Goal: Information Seeking & Learning: Learn about a topic

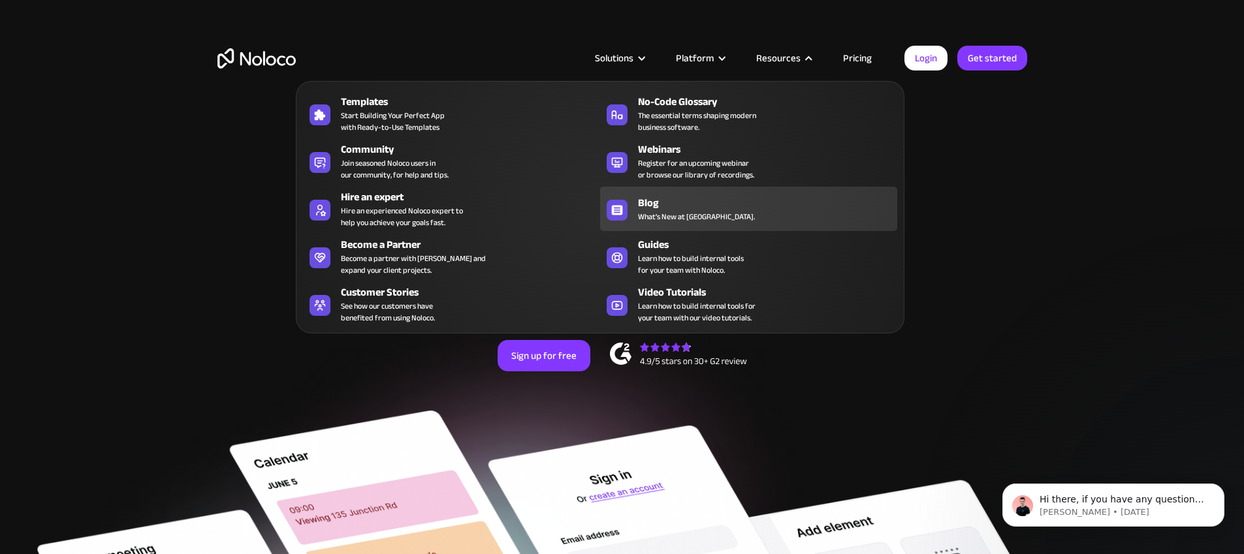
click at [667, 212] on span "What's New at [GEOGRAPHIC_DATA]." at bounding box center [696, 217] width 117 height 12
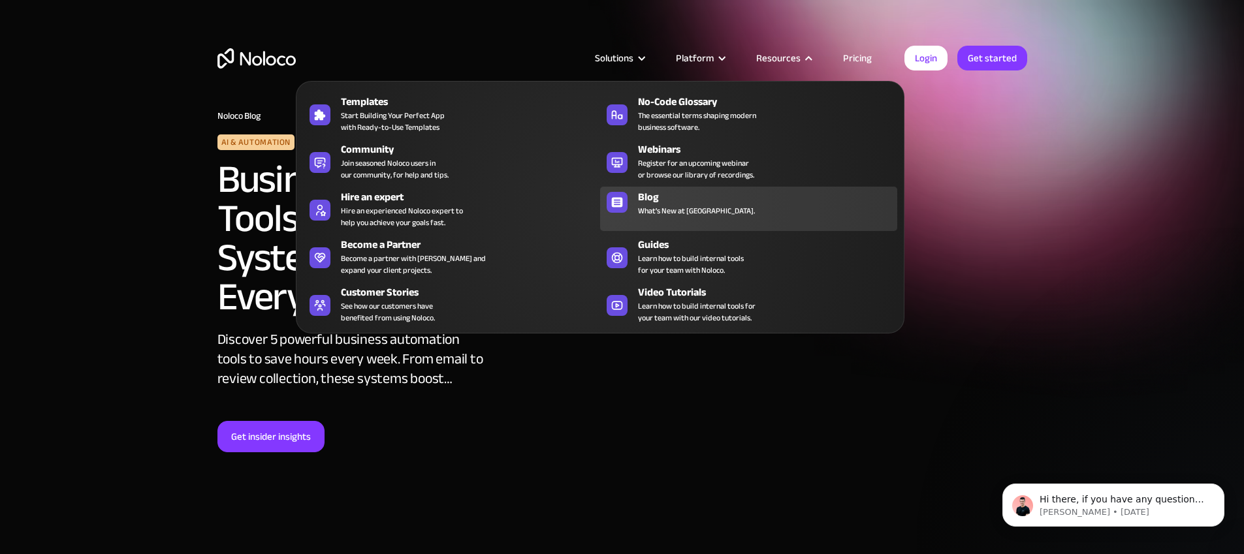
click at [670, 206] on span "What's New at [GEOGRAPHIC_DATA]." at bounding box center [696, 211] width 117 height 12
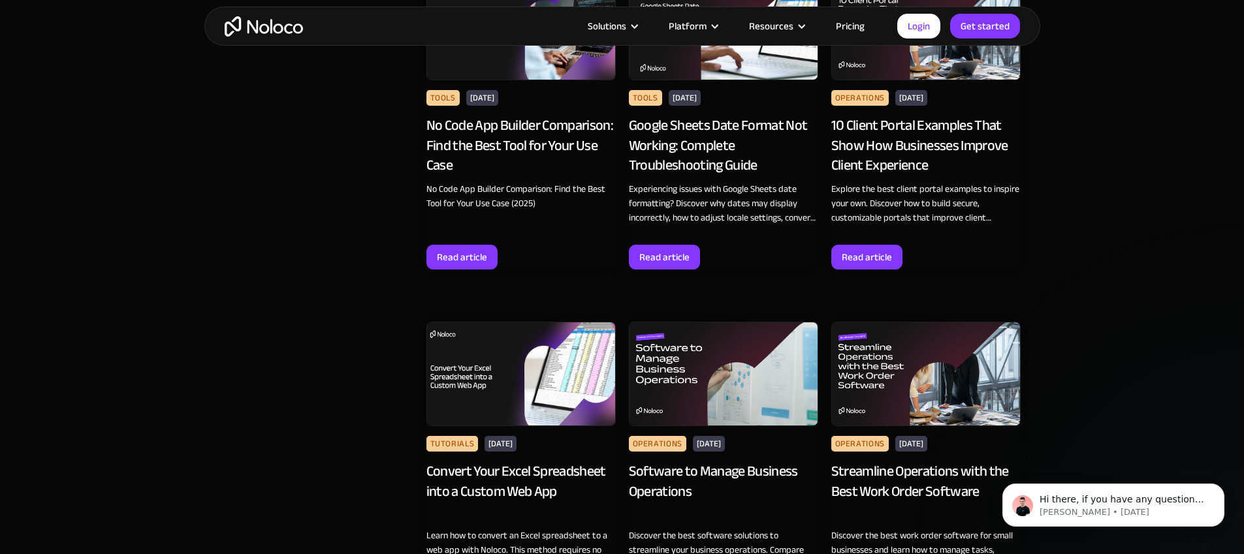
scroll to position [1351, 0]
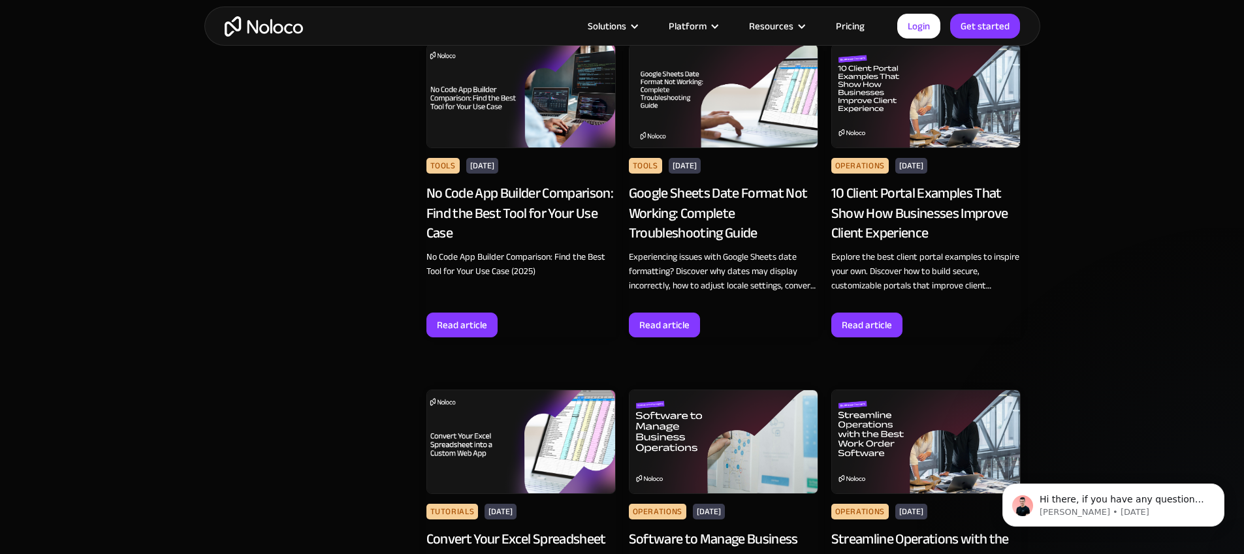
click at [672, 193] on div "Google Sheets Date Format Not Working: Complete Troubleshooting Guide" at bounding box center [723, 213] width 189 height 60
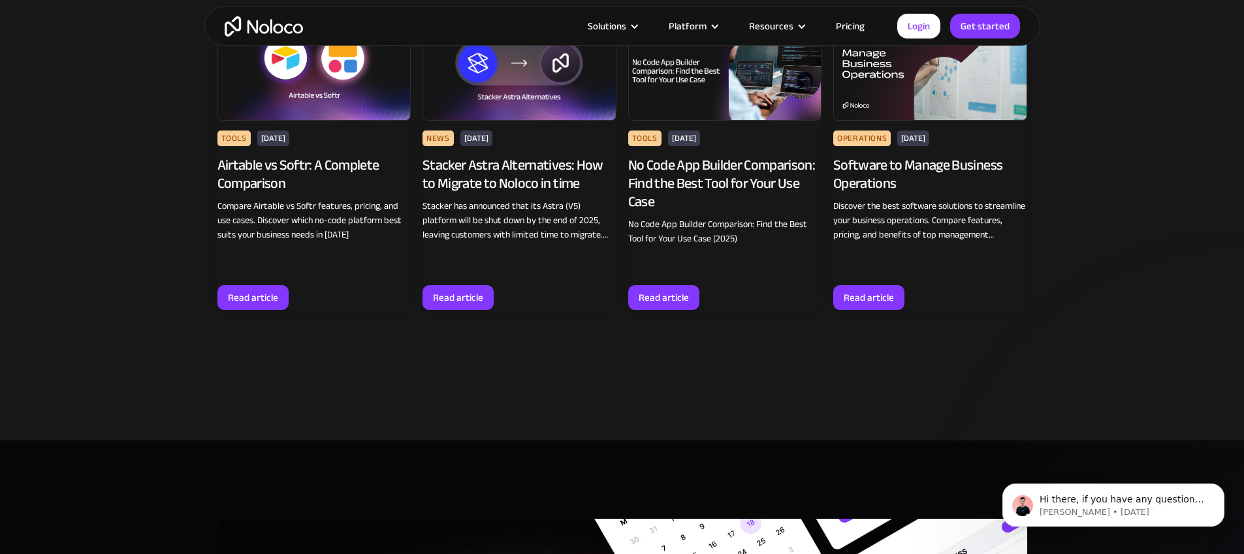
scroll to position [9508, 0]
click at [525, 193] on div "Stacker Astra Alternatives: How to Migrate to Noloco in time" at bounding box center [519, 175] width 194 height 37
